Goal: Information Seeking & Learning: Learn about a topic

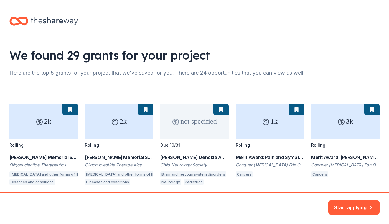
scroll to position [23, 0]
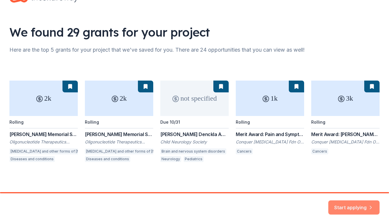
click at [358, 203] on button "Start applying" at bounding box center [353, 204] width 51 height 14
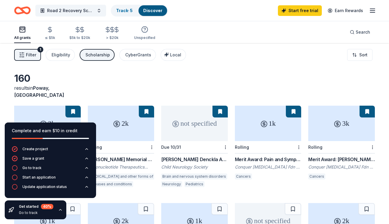
click at [87, 131] on div "Complete and earn $10 in credit" at bounding box center [50, 130] width 77 height 7
click at [29, 56] on span "Filter" at bounding box center [31, 54] width 10 height 7
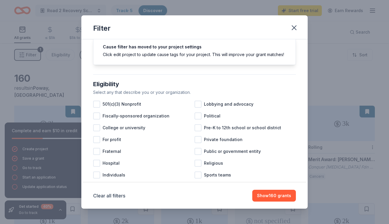
scroll to position [26, 0]
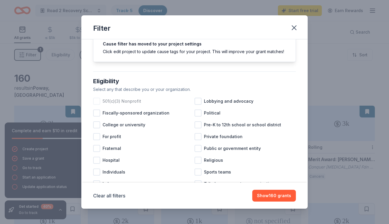
click at [96, 101] on div at bounding box center [96, 101] width 7 height 7
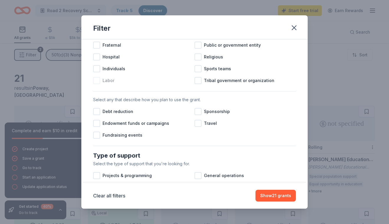
scroll to position [133, 0]
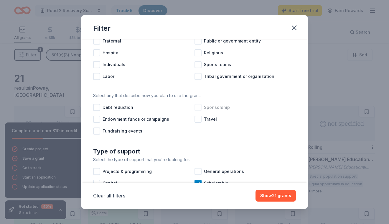
click at [197, 108] on div at bounding box center [197, 107] width 7 height 7
click at [99, 120] on div at bounding box center [96, 119] width 7 height 7
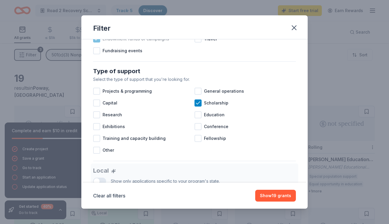
scroll to position [215, 0]
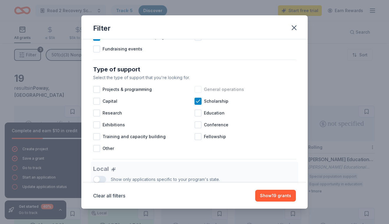
click at [200, 90] on div at bounding box center [197, 89] width 7 height 7
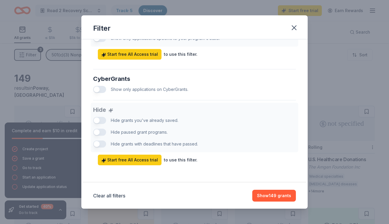
scroll to position [357, 0]
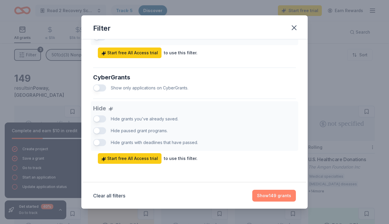
click at [271, 194] on button "Show 149 grants" at bounding box center [274, 195] width 44 height 12
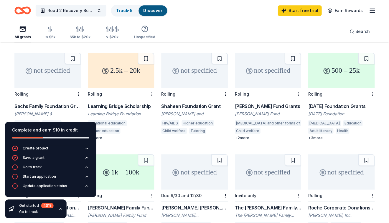
scroll to position [156, 0]
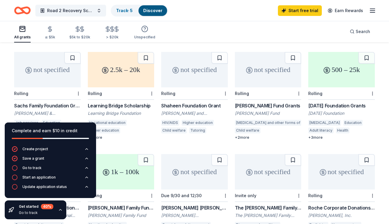
click at [124, 87] on div "Rolling" at bounding box center [121, 93] width 67 height 12
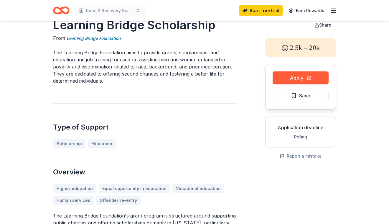
scroll to position [19, 0]
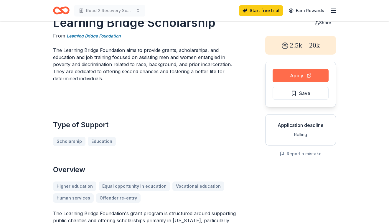
click at [299, 76] on button "Apply" at bounding box center [301, 75] width 56 height 13
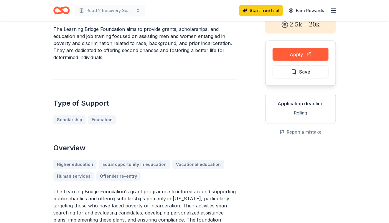
scroll to position [38, 0]
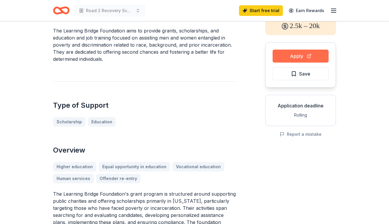
click at [310, 58] on button "Apply" at bounding box center [301, 56] width 56 height 13
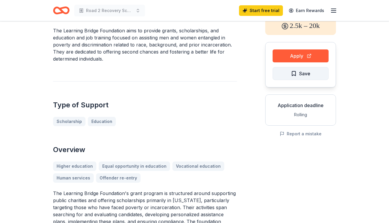
click at [309, 77] on span "Save" at bounding box center [304, 74] width 11 height 8
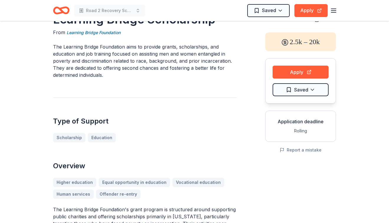
scroll to position [0, 0]
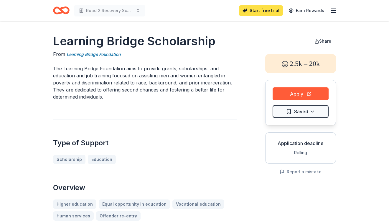
click at [264, 11] on link "Start free trial" at bounding box center [261, 10] width 44 height 11
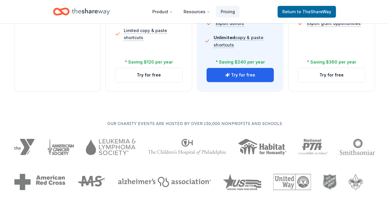
scroll to position [278, 0]
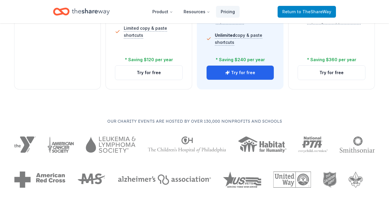
click at [320, 9] on span "to TheShareWay" at bounding box center [314, 11] width 34 height 5
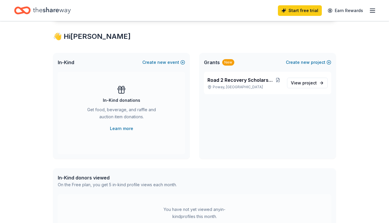
scroll to position [100, 0]
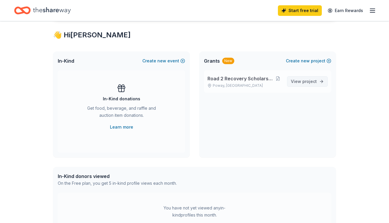
click at [308, 80] on span "project" at bounding box center [309, 81] width 14 height 5
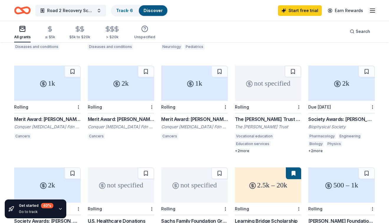
scroll to position [136, 0]
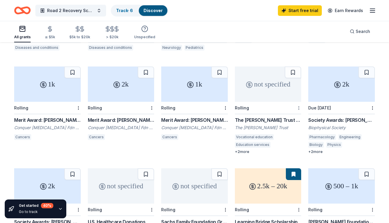
click at [291, 67] on button at bounding box center [293, 73] width 17 height 12
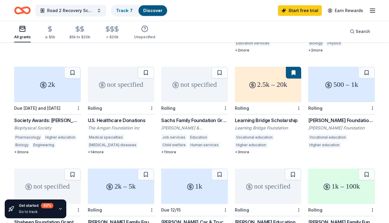
scroll to position [239, 0]
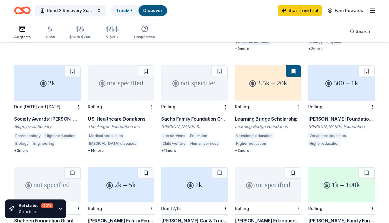
click at [367, 66] on button at bounding box center [366, 71] width 17 height 12
click at [304, 67] on div "2k Rolling Dr. Alan M. Gewirtz Memorial Scholarship – Postdoctoral Fellows and …" at bounding box center [194, 60] width 361 height 389
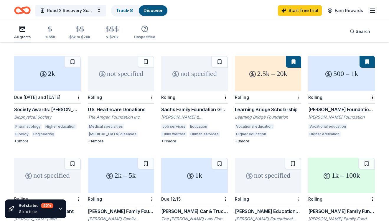
scroll to position [249, 0]
click at [221, 57] on button at bounding box center [219, 62] width 17 height 12
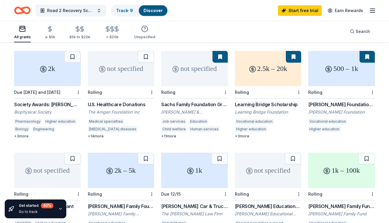
scroll to position [253, 0]
click at [72, 52] on button at bounding box center [72, 57] width 17 height 12
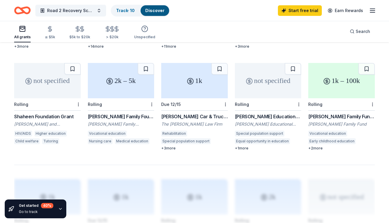
scroll to position [344, 0]
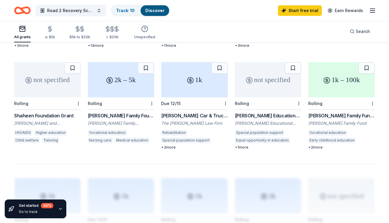
click at [171, 145] on div "+ 3 more" at bounding box center [194, 147] width 67 height 5
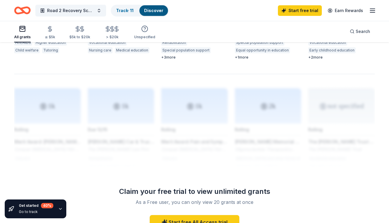
scroll to position [467, 0]
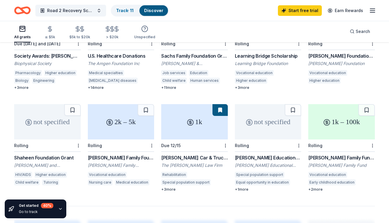
scroll to position [304, 0]
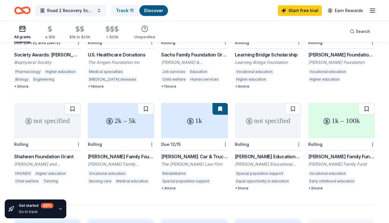
click at [368, 103] on button at bounding box center [366, 109] width 17 height 12
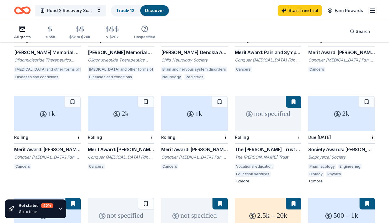
scroll to position [76, 0]
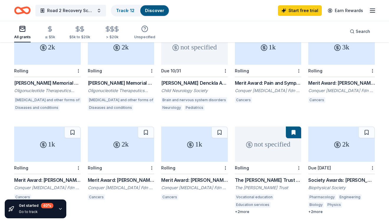
click at [151, 11] on link "Discover" at bounding box center [154, 10] width 19 height 5
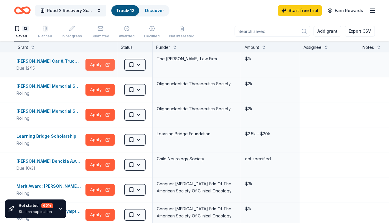
click at [108, 65] on button "Apply" at bounding box center [99, 65] width 29 height 12
click at [139, 66] on html "Road 2 Recovery Scholarship Program Track · 12 Discover Start free trial Earn R…" at bounding box center [194, 111] width 389 height 223
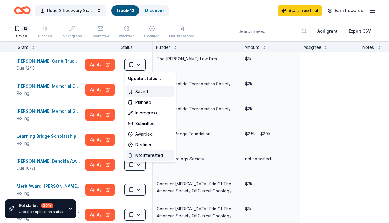
click at [149, 155] on div "Not interested" at bounding box center [150, 155] width 49 height 11
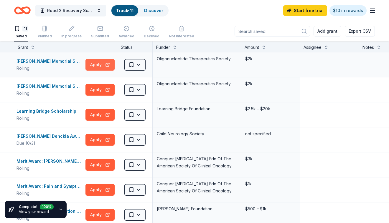
click at [100, 68] on button "Apply" at bounding box center [99, 65] width 29 height 12
click at [140, 65] on html "Road 2 Recovery Scholarship Program Track · 11 Discover Start free trial $10 in…" at bounding box center [194, 111] width 389 height 223
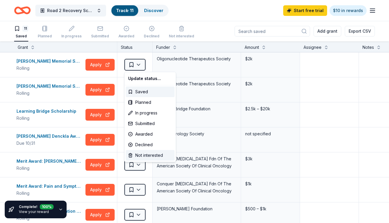
click at [148, 156] on div "Not interested" at bounding box center [150, 155] width 49 height 11
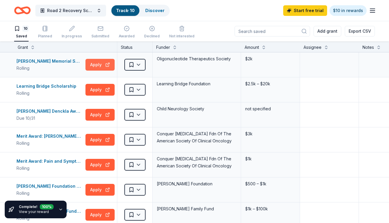
click at [104, 65] on button "Apply" at bounding box center [99, 65] width 29 height 12
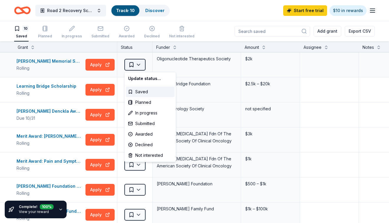
click at [140, 65] on html "Road 2 Recovery Scholarship Program Track · 10 Discover Start free trial $10 in…" at bounding box center [194, 111] width 389 height 223
click at [142, 156] on div "Not interested" at bounding box center [150, 155] width 49 height 11
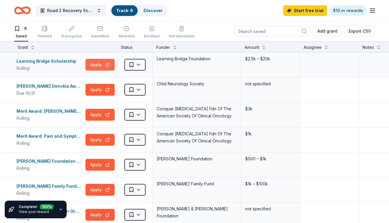
click at [104, 64] on button "Apply" at bounding box center [99, 65] width 29 height 12
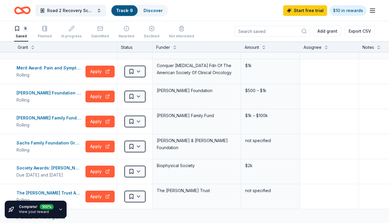
scroll to position [70, 0]
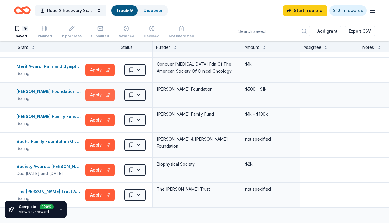
click at [105, 95] on button "Apply" at bounding box center [99, 95] width 29 height 12
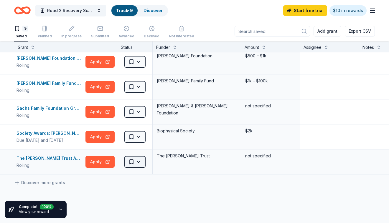
scroll to position [103, 0]
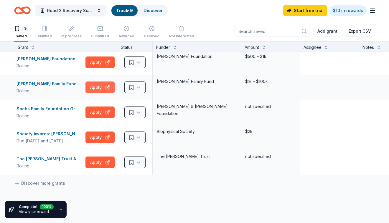
click at [107, 88] on button "Apply" at bounding box center [99, 88] width 29 height 12
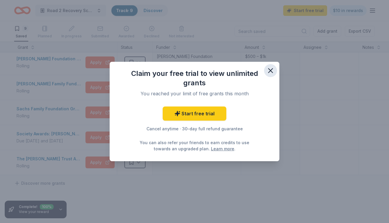
click at [269, 71] on icon "button" at bounding box center [270, 71] width 8 height 8
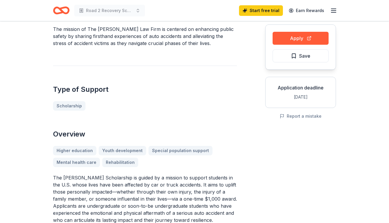
scroll to position [60, 0]
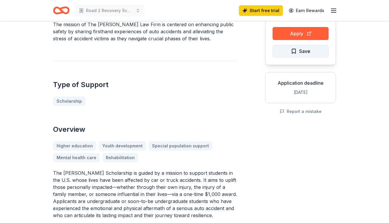
click at [293, 47] on button "Save" at bounding box center [301, 51] width 56 height 13
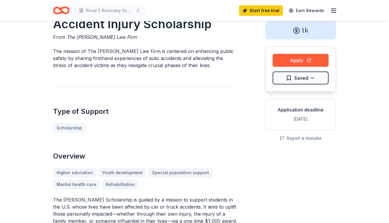
scroll to position [0, 0]
